Goal: Use online tool/utility: Utilize a website feature to perform a specific function

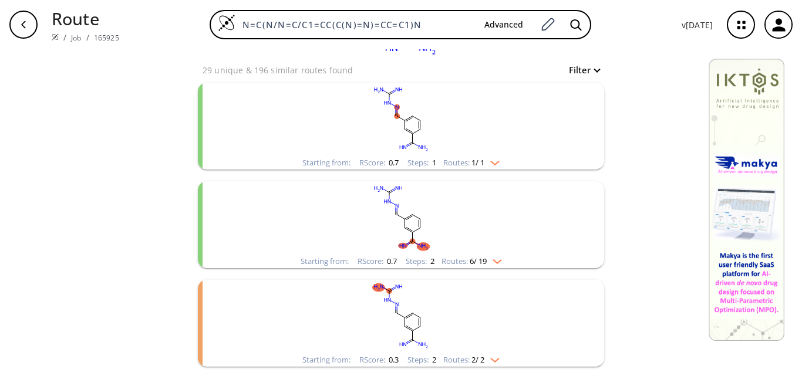
scroll to position [117, 0]
click at [437, 247] on rect "clusters" at bounding box center [400, 216] width 305 height 73
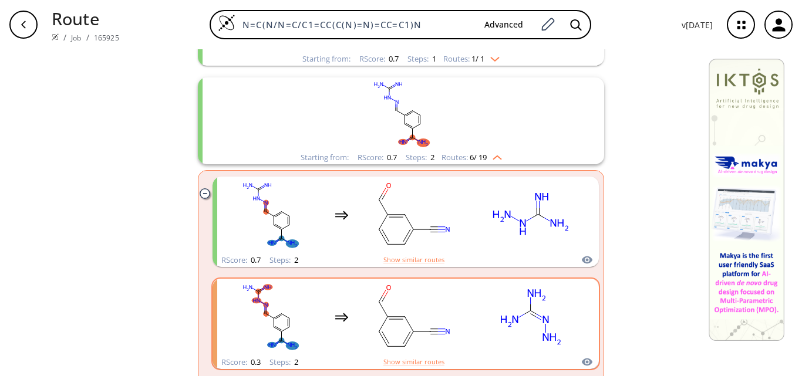
scroll to position [235, 0]
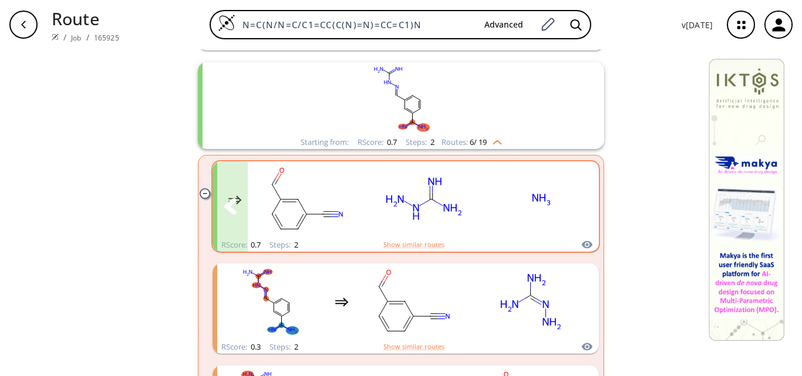
click at [497, 203] on rect "clusters" at bounding box center [542, 199] width 106 height 73
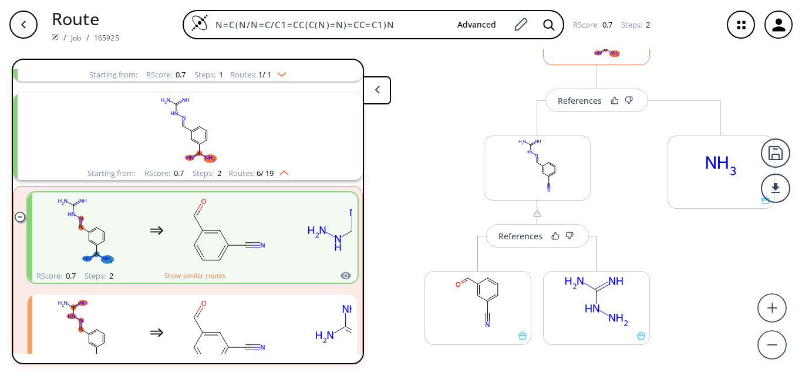
scroll to position [22, 0]
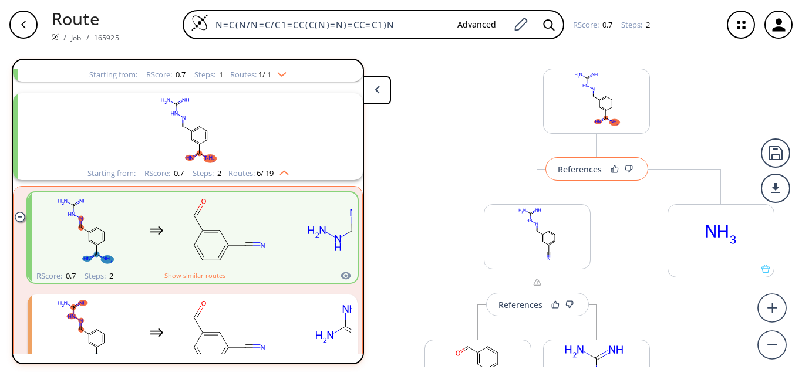
click at [579, 173] on div "References" at bounding box center [580, 170] width 44 height 8
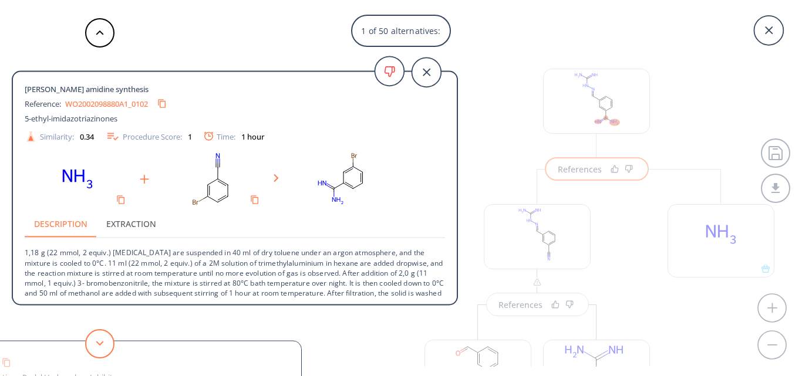
click at [107, 342] on button at bounding box center [99, 343] width 29 height 29
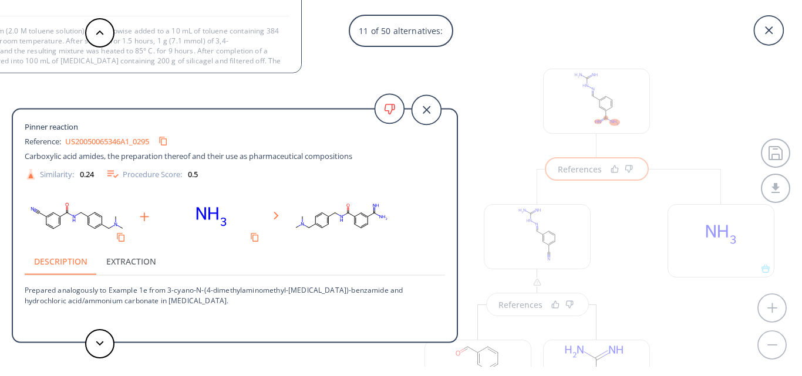
scroll to position [23, 0]
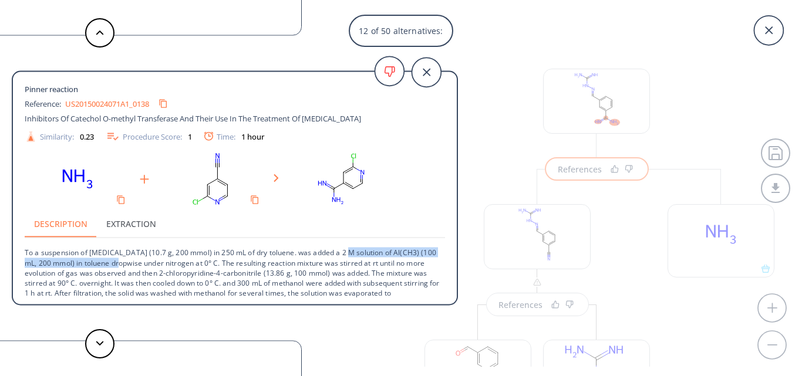
drag, startPoint x: 352, startPoint y: 253, endPoint x: 127, endPoint y: 265, distance: 224.7
click at [127, 265] on p "To a suspension of [MEDICAL_DATA] (10.7 g, 200 mmol) in 250 mL of dry toluene. …" at bounding box center [235, 283] width 420 height 90
copy p "2 M solution of Al(CH3) (100 mL, 200 mmol) in toluene"
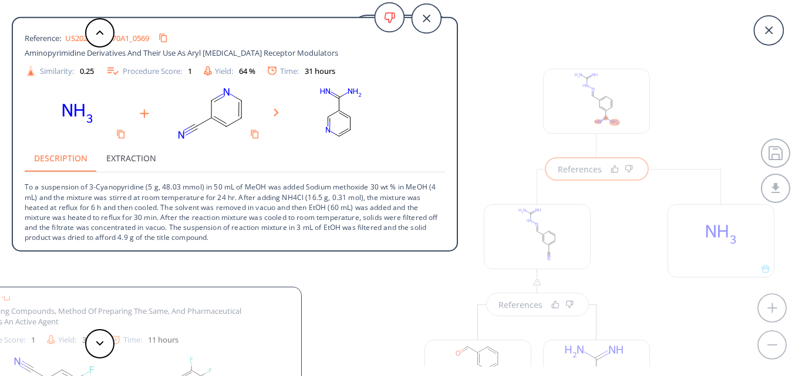
scroll to position [0, 0]
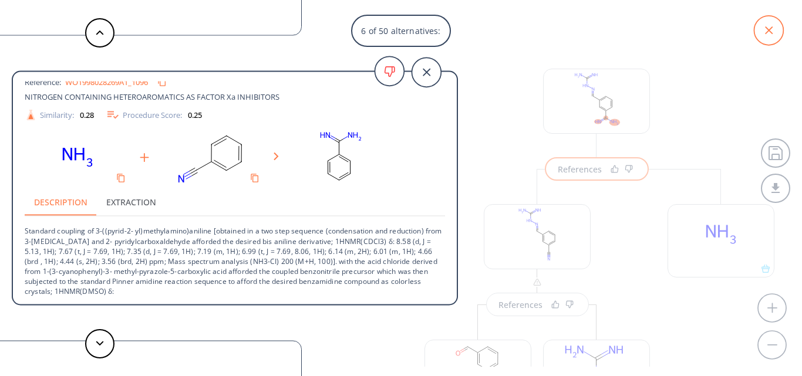
click at [769, 29] on icon at bounding box center [769, 30] width 8 height 8
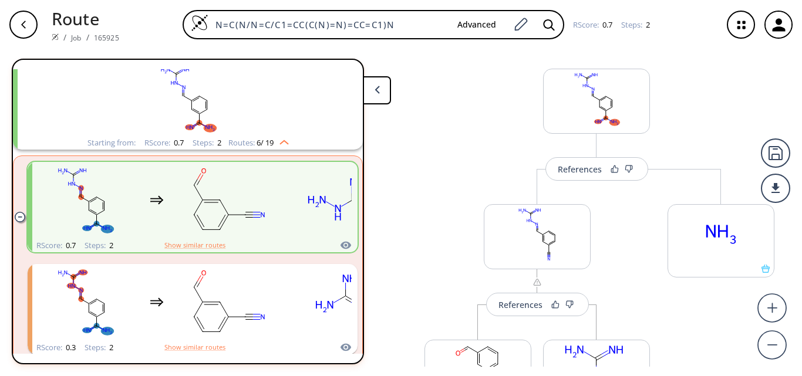
scroll to position [184, 0]
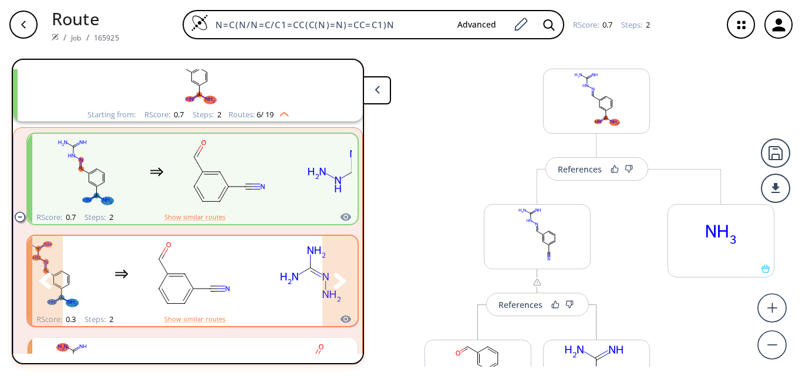
click at [334, 281] on icon "clusters" at bounding box center [340, 281] width 13 height 16
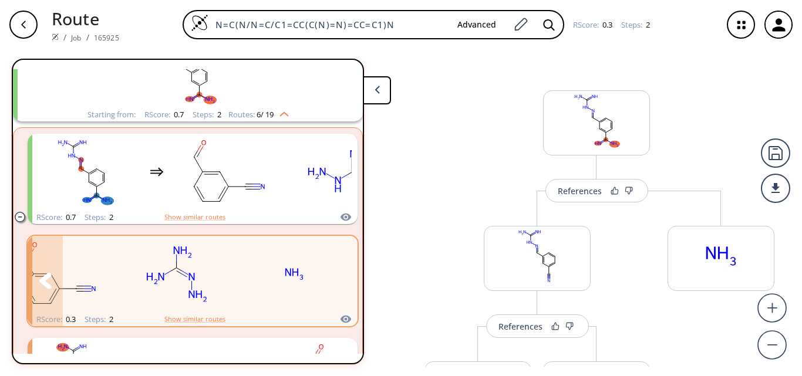
click at [250, 274] on rect "clusters" at bounding box center [294, 274] width 106 height 73
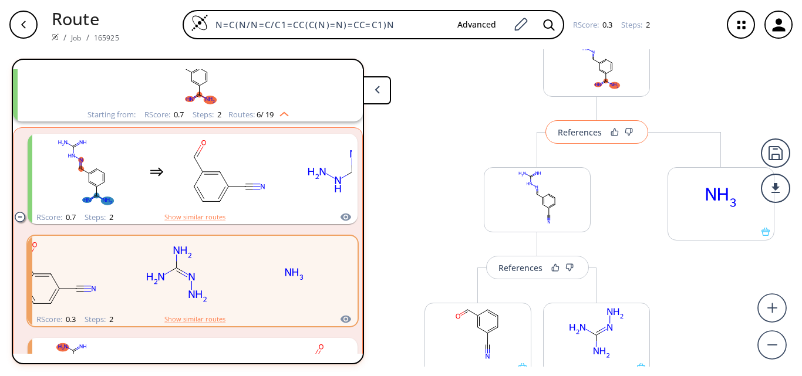
click at [578, 135] on div "References" at bounding box center [580, 133] width 44 height 8
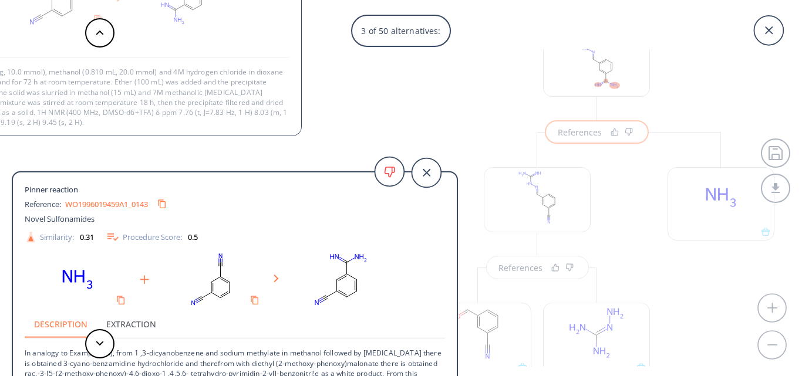
scroll to position [1, 0]
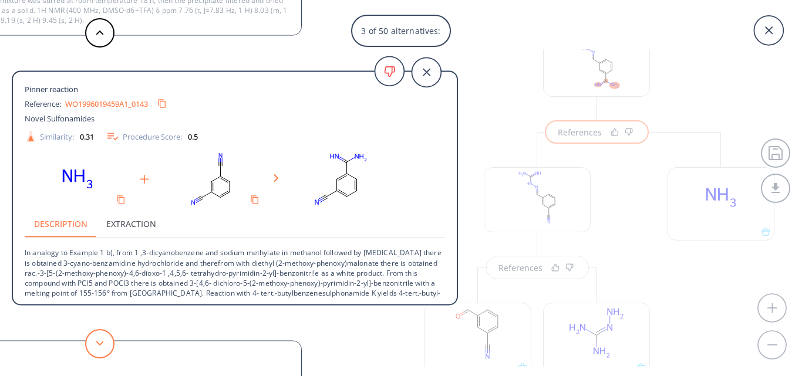
click at [94, 344] on button at bounding box center [99, 343] width 29 height 29
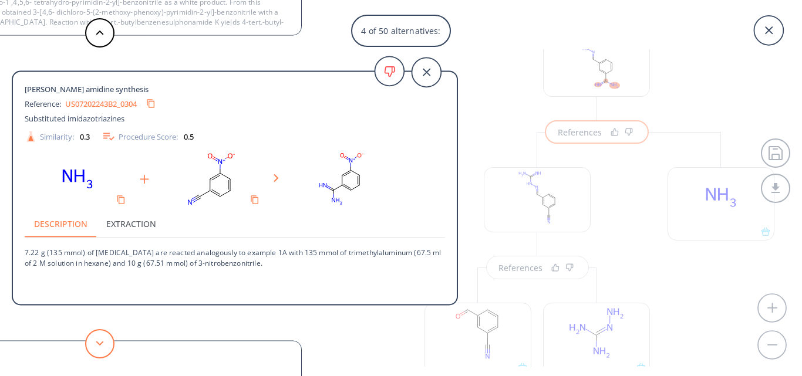
click at [94, 344] on button at bounding box center [99, 343] width 29 height 29
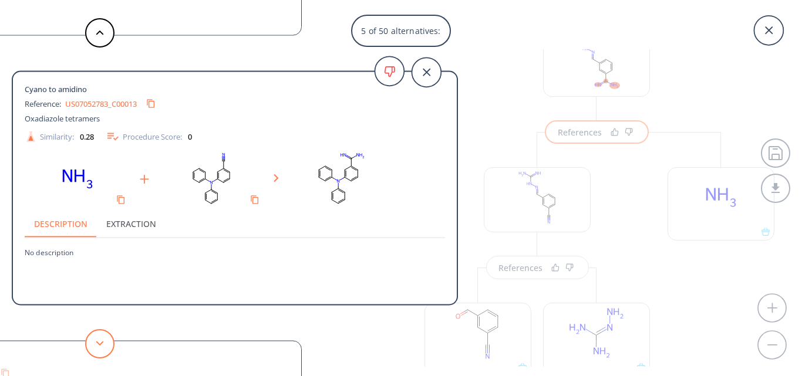
click at [94, 344] on button at bounding box center [99, 343] width 29 height 29
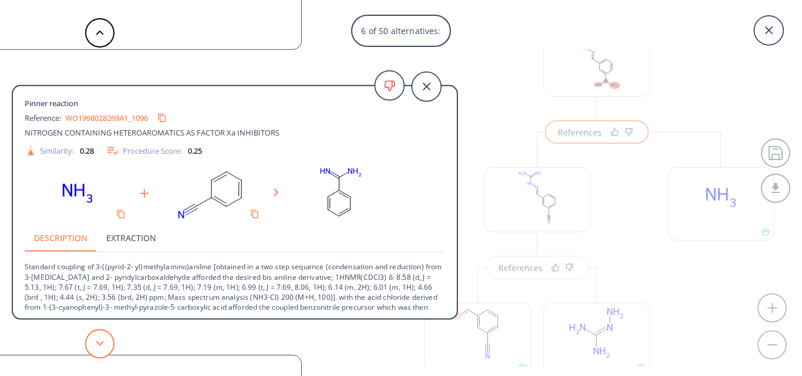
click at [94, 344] on button at bounding box center [99, 343] width 29 height 29
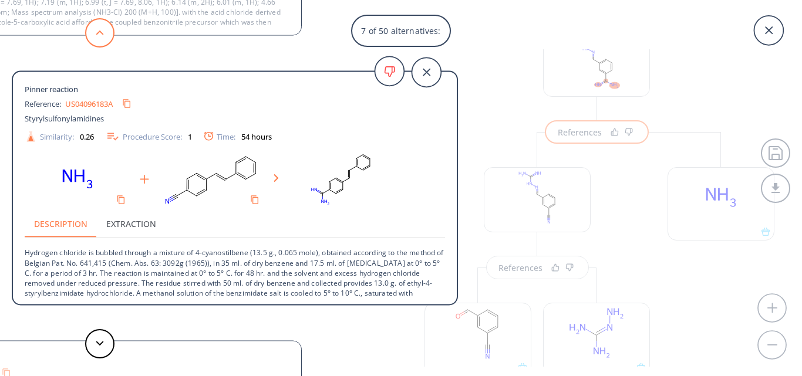
click at [101, 37] on button at bounding box center [99, 32] width 29 height 29
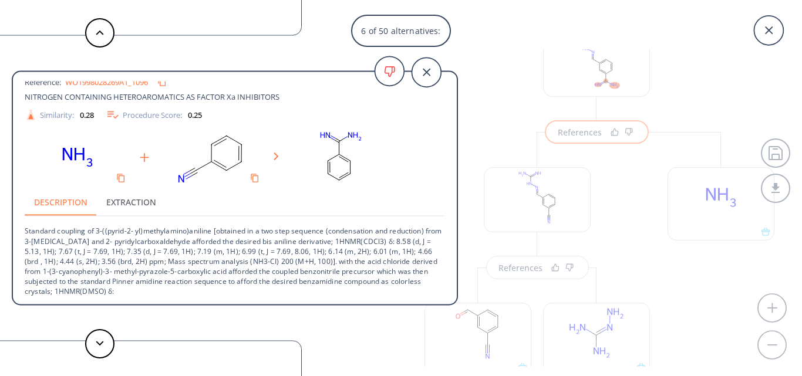
scroll to position [0, 0]
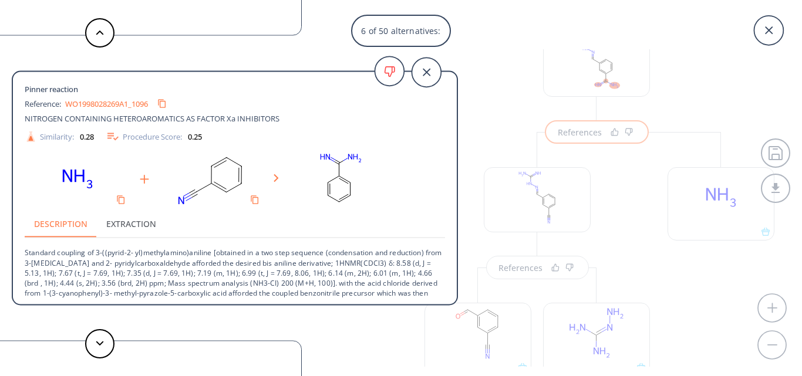
click at [106, 105] on link "WO1998028269A1_1096" at bounding box center [106, 104] width 83 height 8
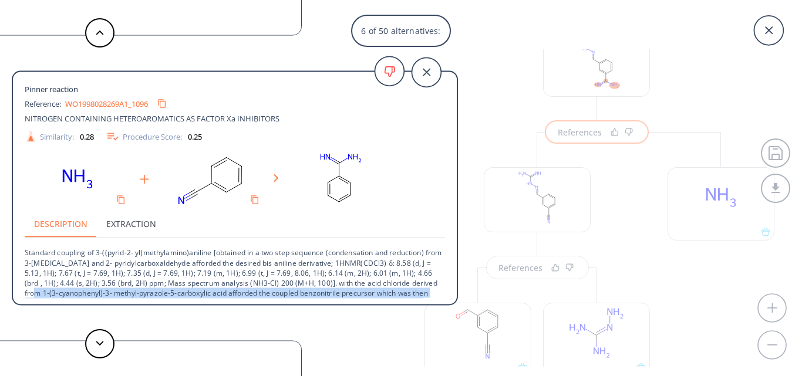
scroll to position [22, 0]
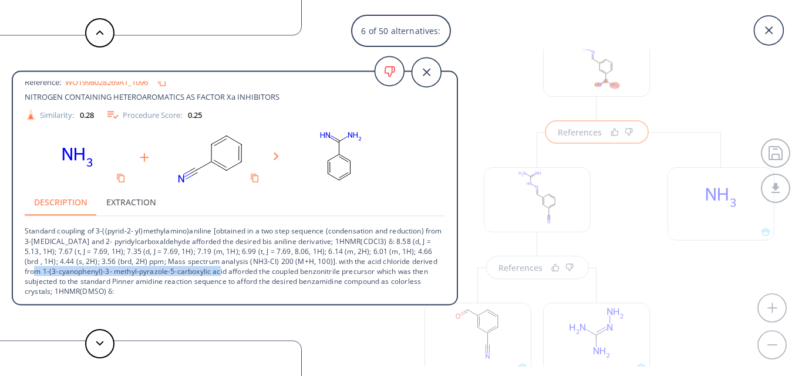
drag, startPoint x: 43, startPoint y: 294, endPoint x: 227, endPoint y: 272, distance: 185.1
click at [227, 272] on p "Standard coupling of 3-((pyrid-2- yl)methylamino)aniline [obtained in a two ste…" at bounding box center [235, 257] width 420 height 80
copy p "1-(3-cyanophenyl)-3- methyl-pyrazole-5-carboxylic acid"
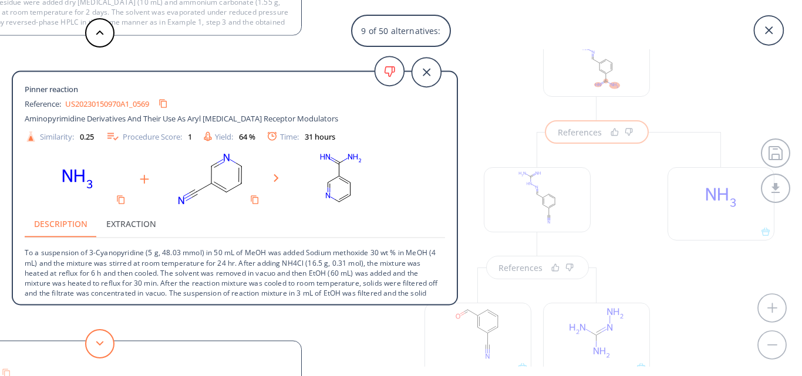
click at [100, 341] on button at bounding box center [99, 343] width 29 height 29
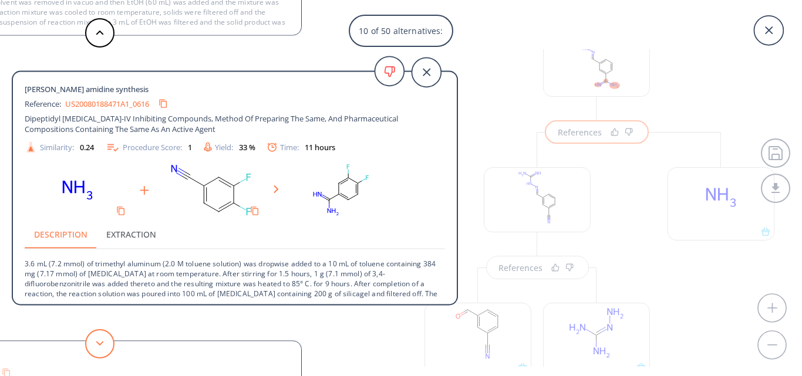
click at [100, 341] on button at bounding box center [99, 343] width 29 height 29
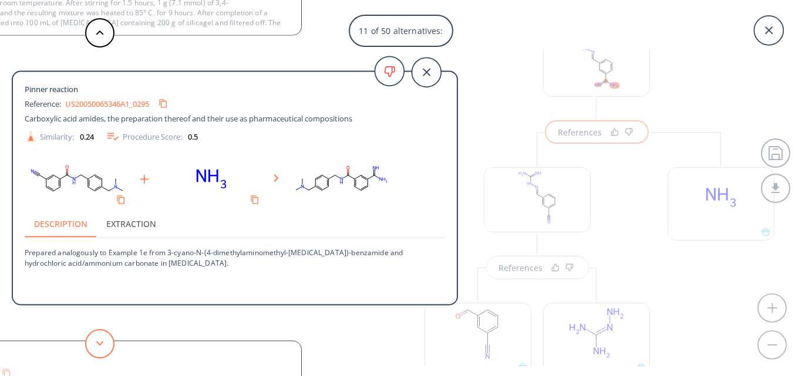
click at [100, 341] on button at bounding box center [99, 343] width 29 height 29
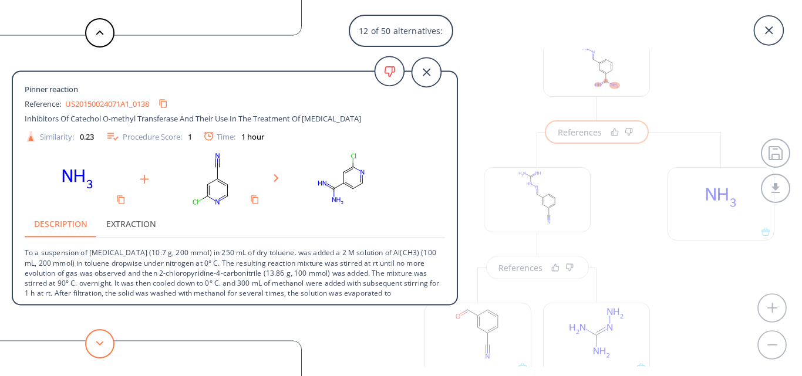
click at [100, 341] on button at bounding box center [99, 343] width 29 height 29
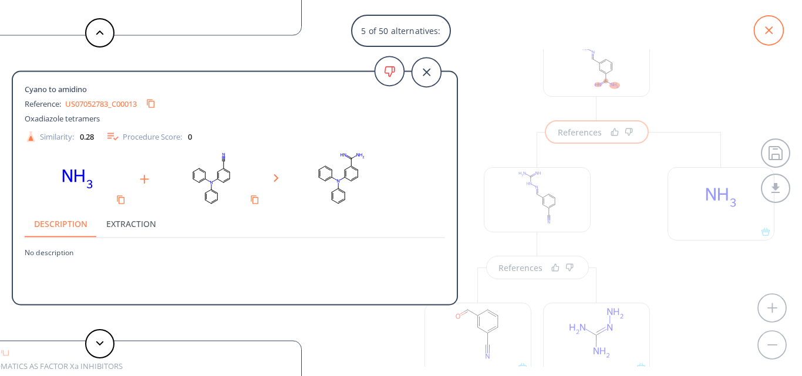
click at [770, 36] on icon at bounding box center [768, 30] width 29 height 29
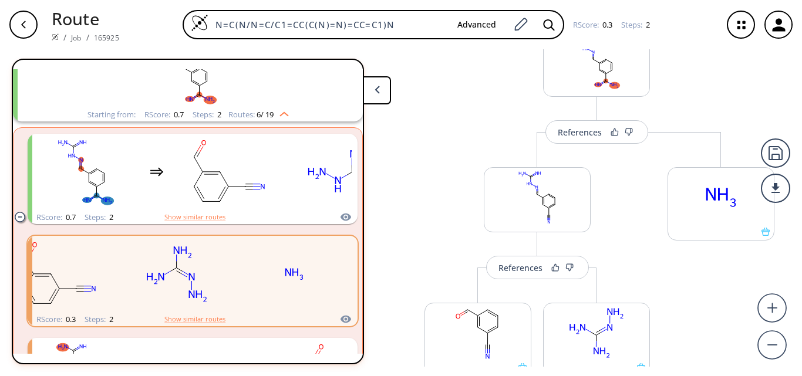
click at [15, 26] on div "button" at bounding box center [23, 25] width 28 height 28
click at [21, 26] on icon "button" at bounding box center [23, 24] width 9 height 9
click at [22, 25] on icon "button" at bounding box center [23, 25] width 5 height 8
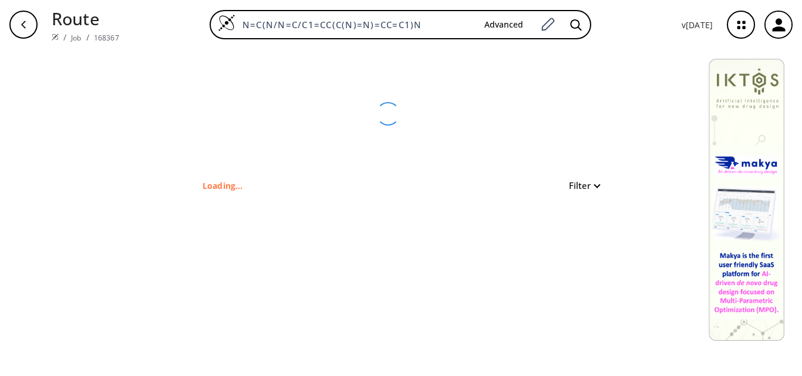
type input "N=C(N)C1=CC(C=O)=CC=C1"
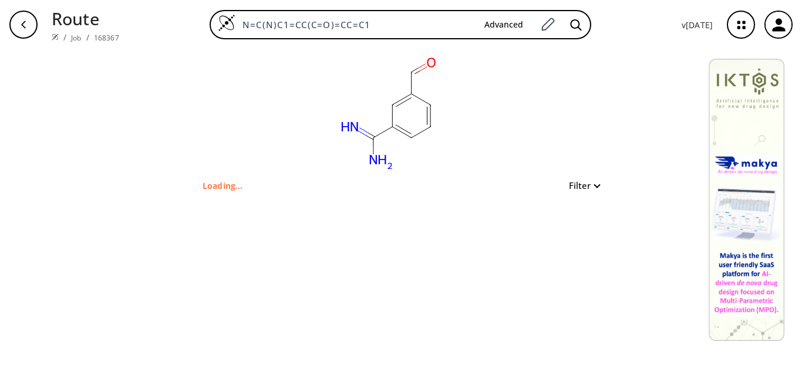
click at [68, 22] on p "Route" at bounding box center [86, 18] width 68 height 25
click at [12, 22] on div "button" at bounding box center [23, 25] width 28 height 28
click at [21, 23] on icon "button" at bounding box center [23, 24] width 9 height 9
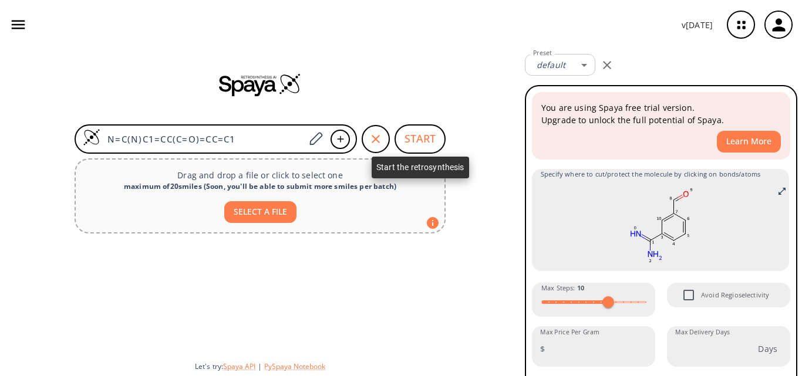
click at [419, 139] on button "START" at bounding box center [420, 138] width 51 height 29
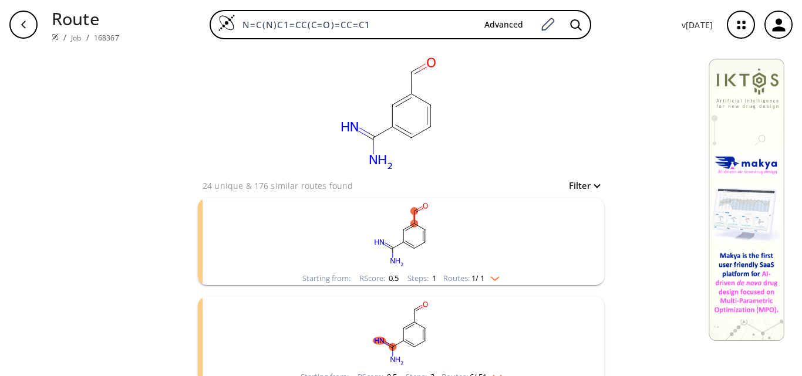
drag, startPoint x: 384, startPoint y: 26, endPoint x: 180, endPoint y: 21, distance: 203.8
click at [180, 21] on div "N=C(N)C1=CC(C=O)=CC=C1 Advanced" at bounding box center [401, 24] width 544 height 29
